Goal: Check status: Check status

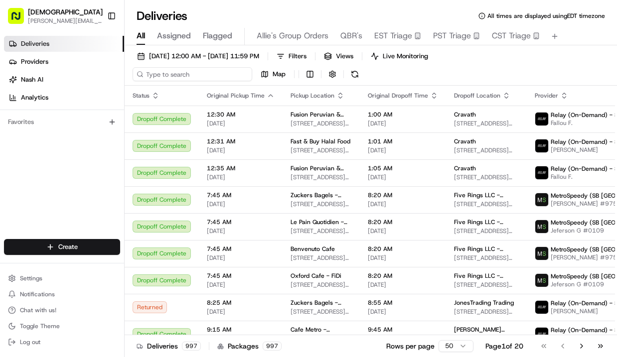
click at [180, 79] on input at bounding box center [193, 74] width 120 height 14
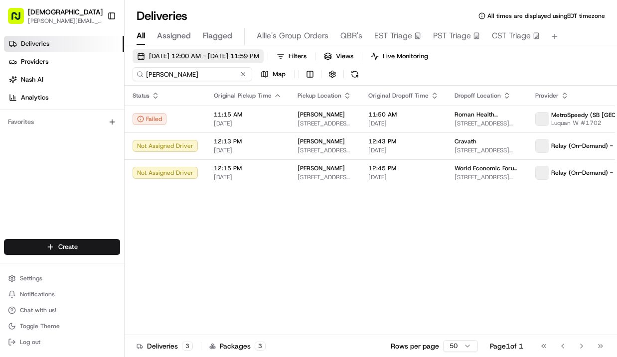
type input "[PERSON_NAME]"
click at [192, 56] on span "[DATE] 12:00 AM - [DATE] 11:59 PM" at bounding box center [204, 56] width 110 height 9
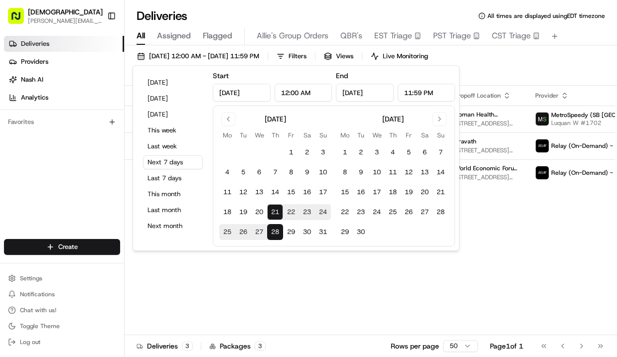
click at [278, 234] on button "28" at bounding box center [275, 232] width 16 height 16
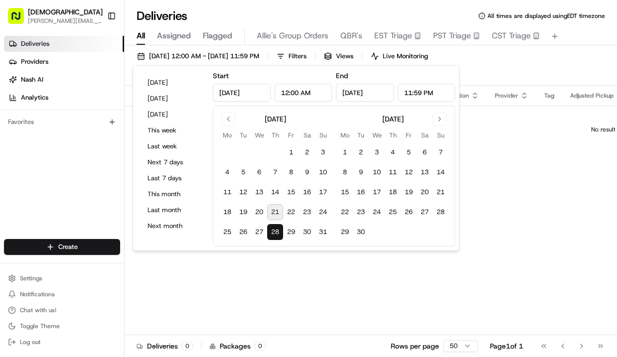
click at [277, 212] on button "21" at bounding box center [275, 212] width 16 height 16
type input "[DATE]"
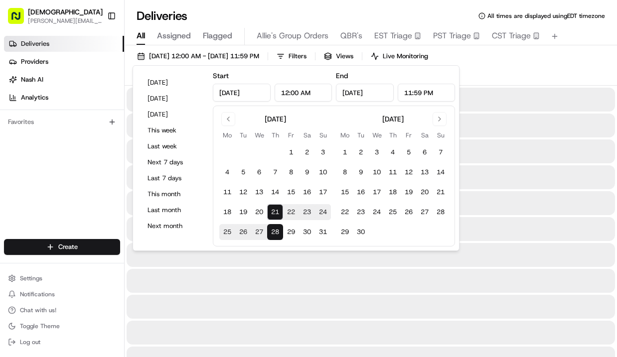
click at [277, 212] on button "21" at bounding box center [275, 212] width 16 height 16
type input "[DATE]"
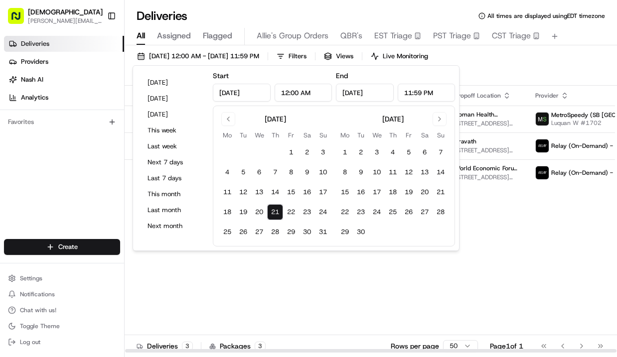
click at [527, 70] on div "[DATE] 12:00 AM - [DATE] 11:59 PM Filters Views Live Monitoring aya sushi Map" at bounding box center [371, 67] width 492 height 36
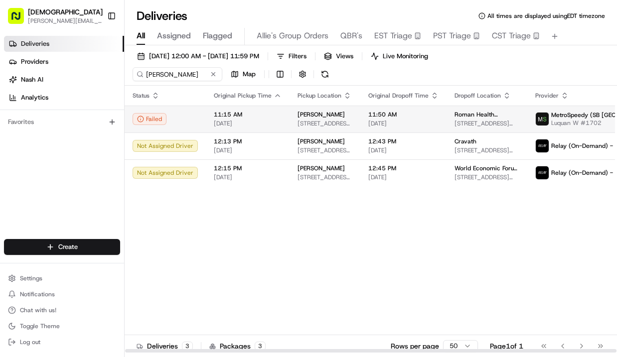
click at [393, 113] on span "11:50 AM" at bounding box center [403, 115] width 70 height 8
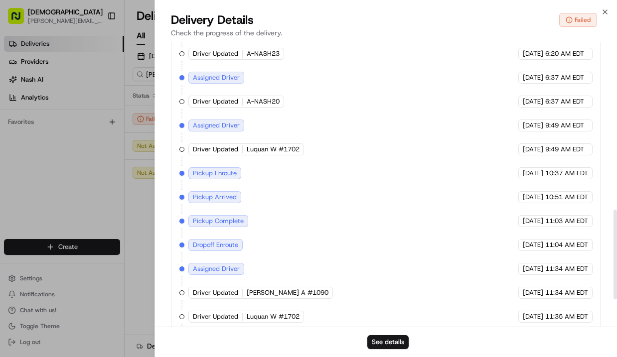
scroll to position [623, 0]
